Goal: Feedback & Contribution: Leave review/rating

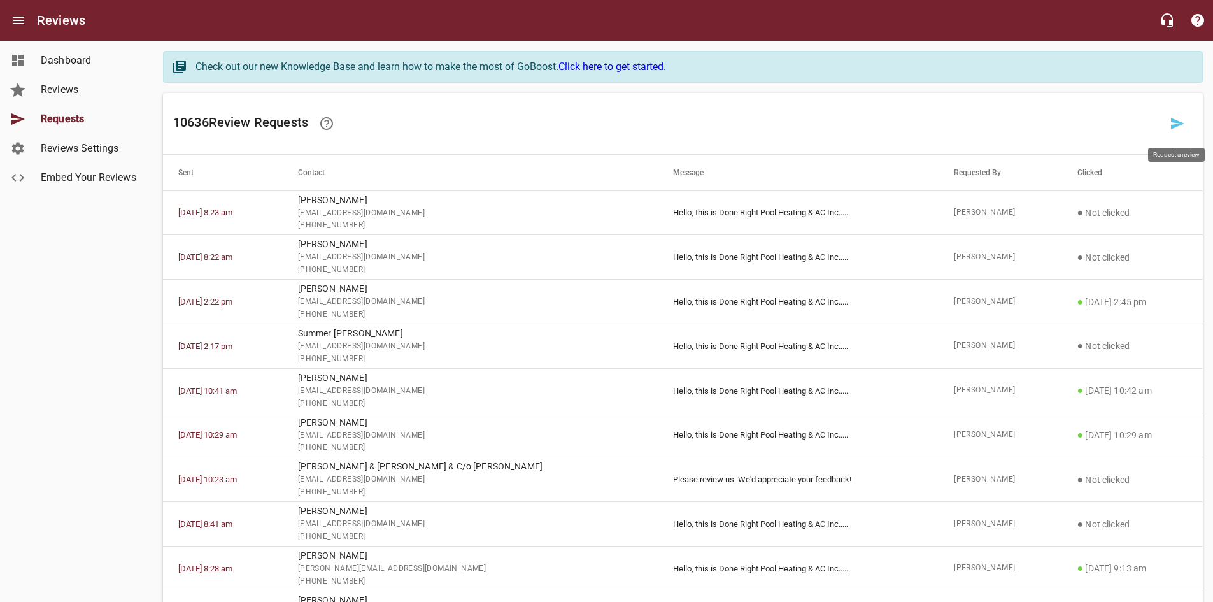
click at [1172, 122] on icon at bounding box center [1177, 123] width 13 height 11
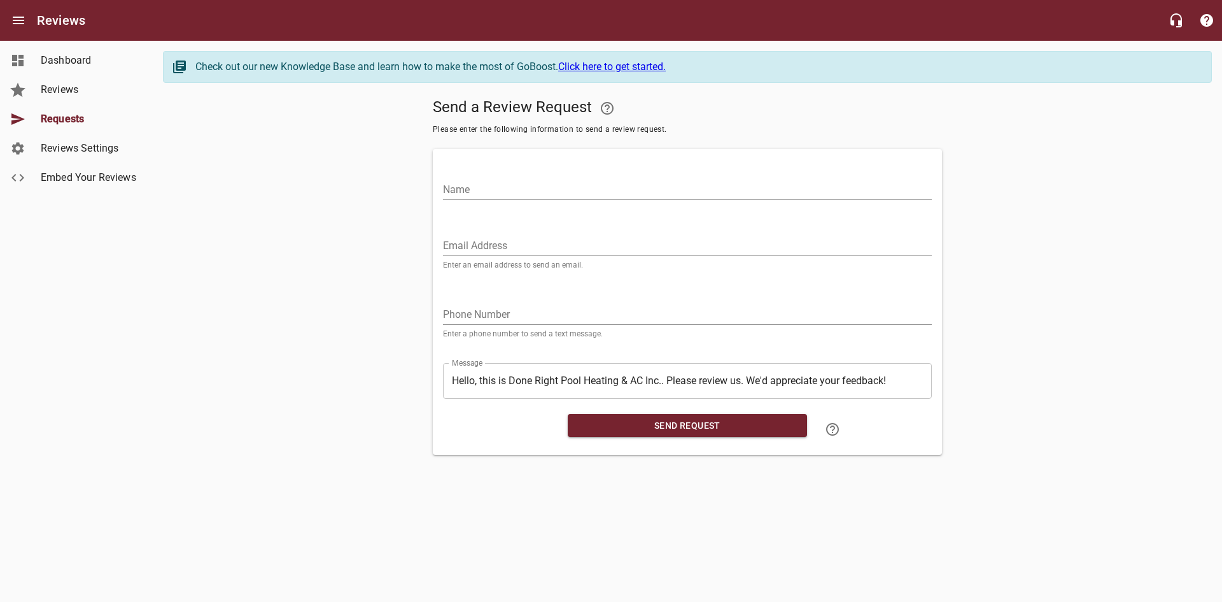
click at [510, 243] on input "Email Address" at bounding box center [687, 246] width 489 height 20
paste input "[EMAIL_ADDRESS][DOMAIN_NAME]"
type input "[EMAIL_ADDRESS][DOMAIN_NAME]"
click at [509, 191] on input "Name" at bounding box center [687, 190] width 489 height 20
click at [604, 193] on input "Name" at bounding box center [687, 190] width 489 height 20
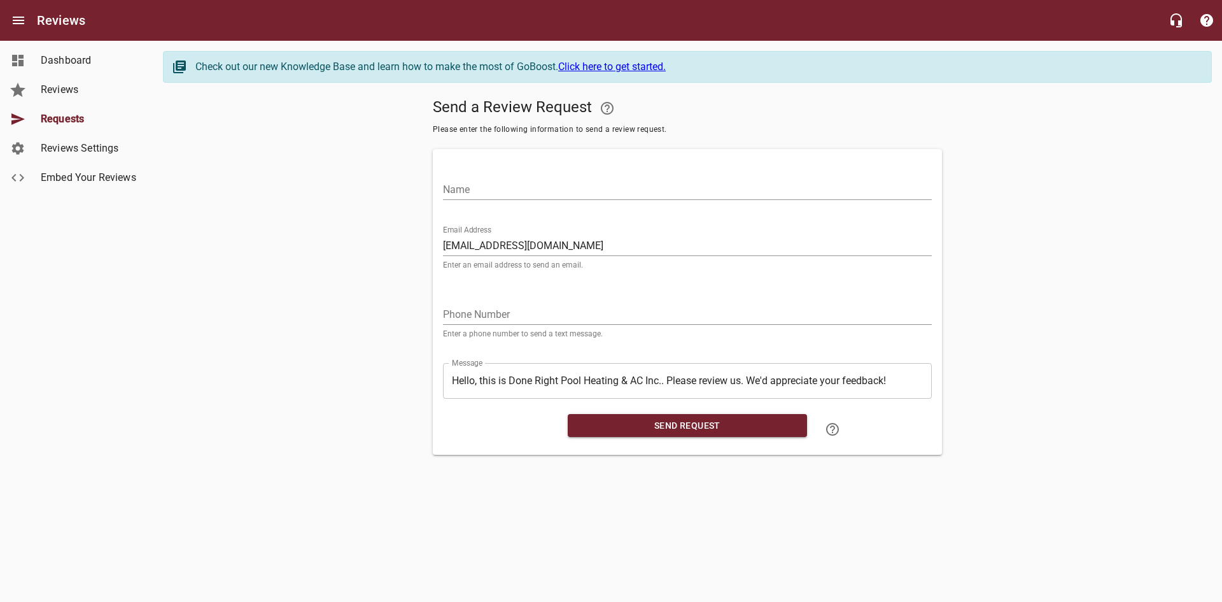
paste input "[PERSON_NAME]"
type input "[PERSON_NAME]"
click at [582, 311] on input "tel" at bounding box center [687, 314] width 489 height 20
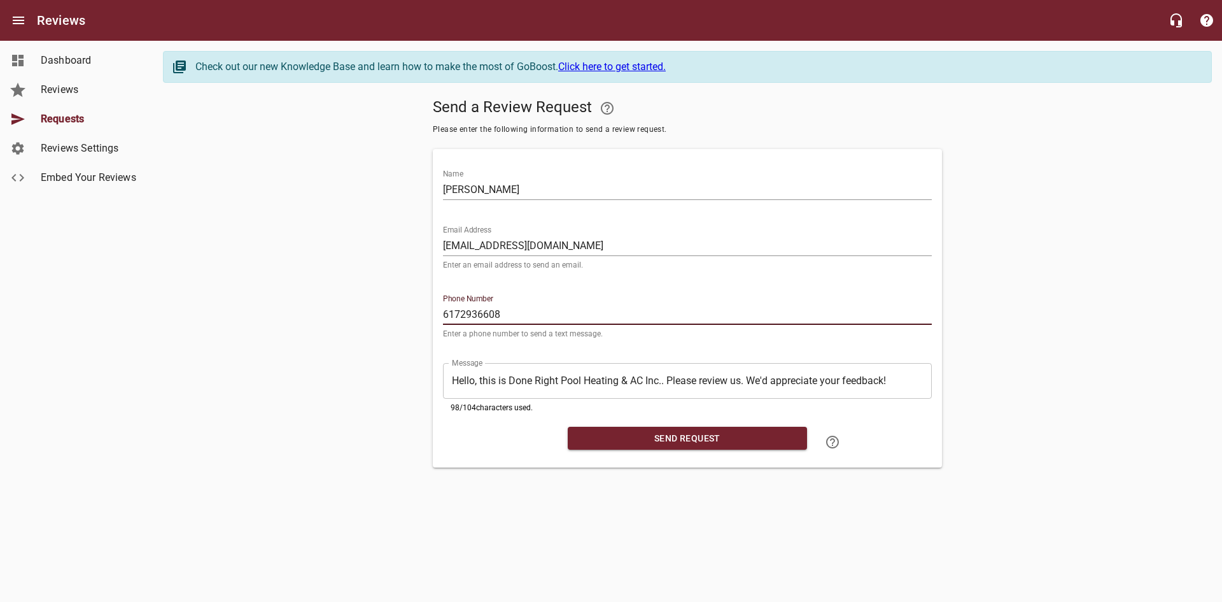
type input "6172936608"
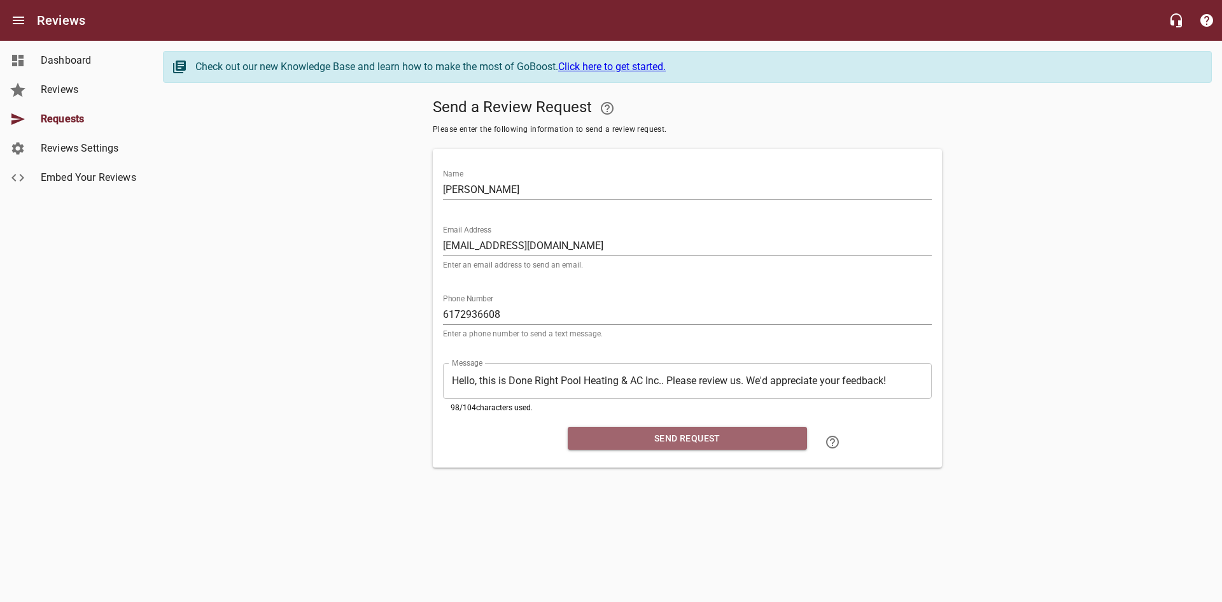
click at [681, 433] on span "Send Request" at bounding box center [687, 438] width 219 height 16
